Goal: Transaction & Acquisition: Purchase product/service

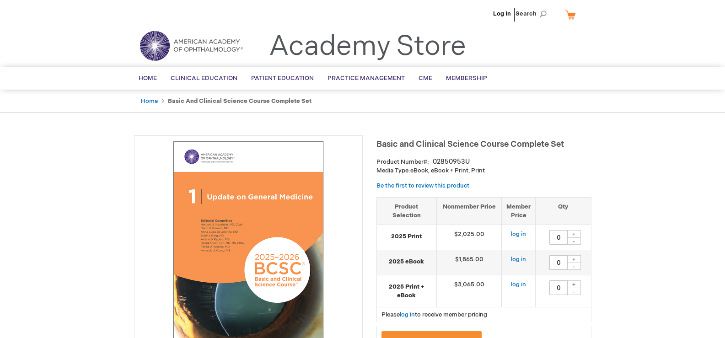
type input "0"
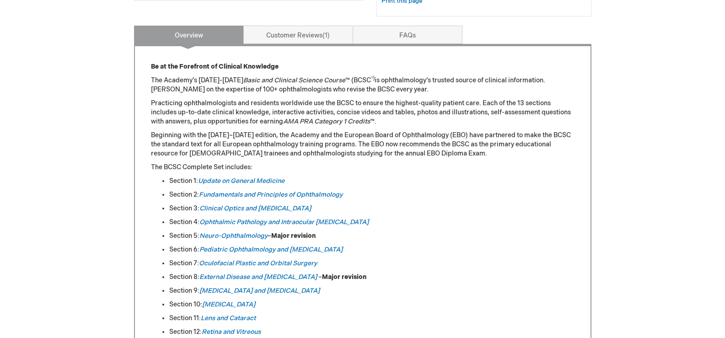
scroll to position [92, 0]
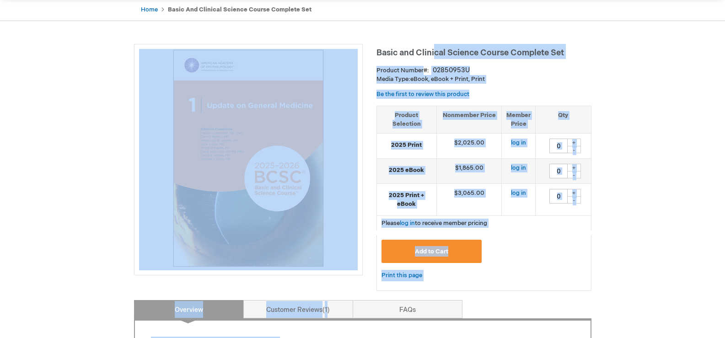
drag, startPoint x: 394, startPoint y: 54, endPoint x: 437, endPoint y: 54, distance: 42.6
click at [536, 66] on div "Product Number 02850953U" at bounding box center [484, 70] width 215 height 9
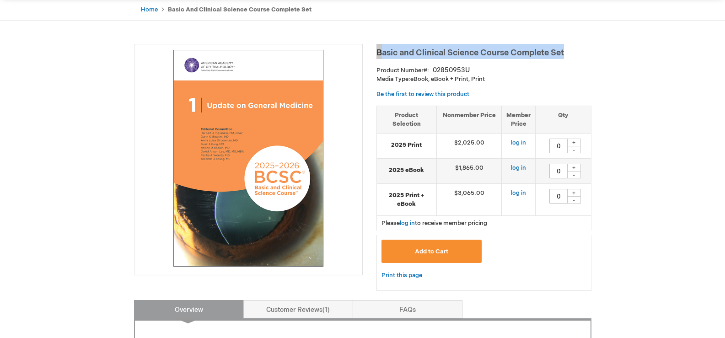
drag, startPoint x: 567, startPoint y: 52, endPoint x: 376, endPoint y: 55, distance: 190.4
click at [377, 55] on h1 "Basic and Clinical Science Course Complete Set" at bounding box center [484, 51] width 215 height 15
copy span "Basic and Clinical Science Course Complete Set"
